Goal: Check status: Check status

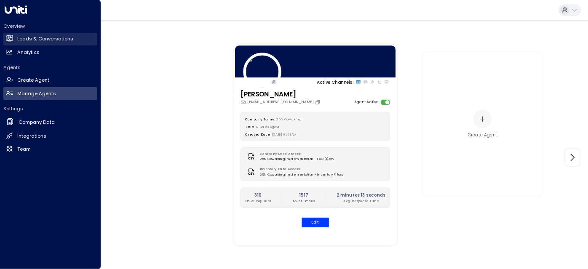
click at [36, 39] on h2 "Leads & Conversations" at bounding box center [45, 38] width 56 height 7
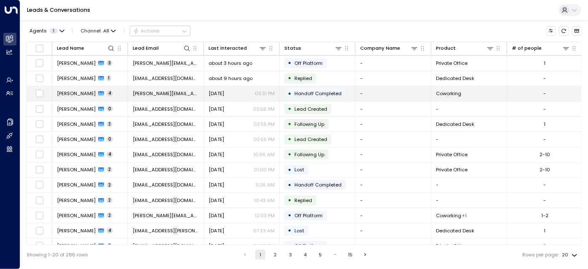
click at [206, 91] on td "[DATE] 03:31 PM" at bounding box center [242, 93] width 76 height 15
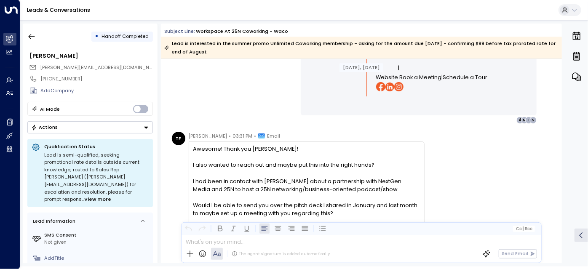
scroll to position [1230, 0]
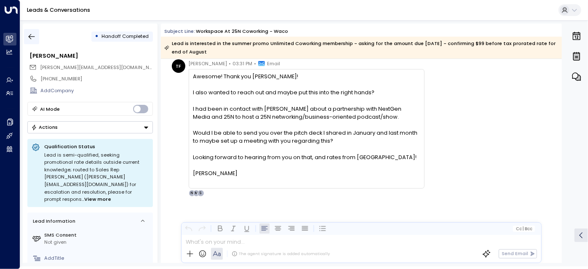
click at [28, 39] on icon "button" at bounding box center [31, 36] width 8 height 8
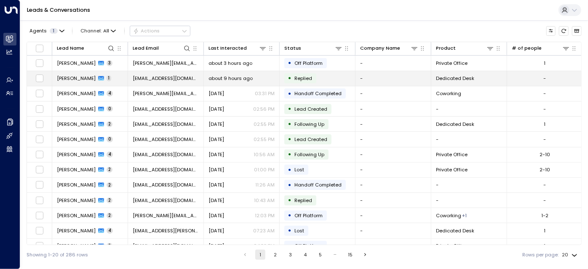
click at [228, 79] on span "about 9 hours ago" at bounding box center [231, 78] width 44 height 7
